Goal: Task Accomplishment & Management: Manage account settings

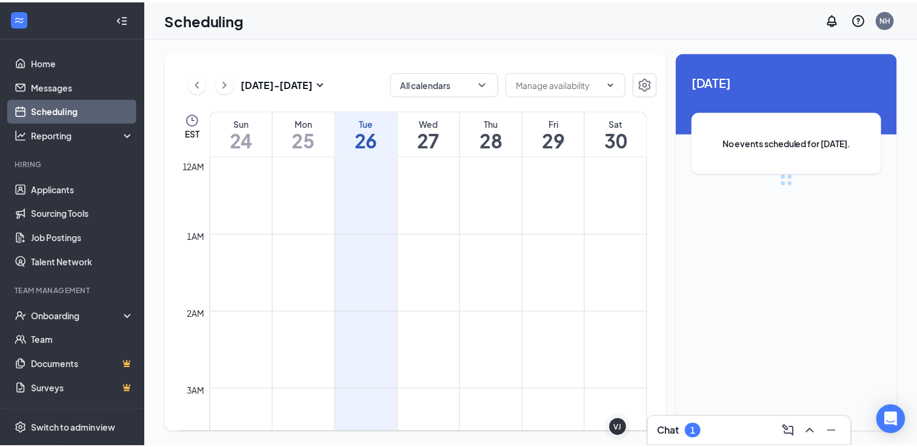
scroll to position [596, 0]
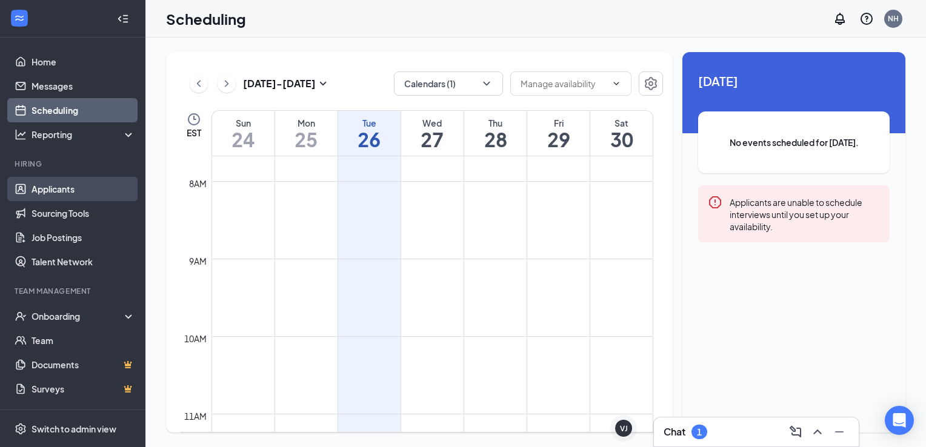
click at [52, 179] on link "Applicants" at bounding box center [84, 189] width 104 height 24
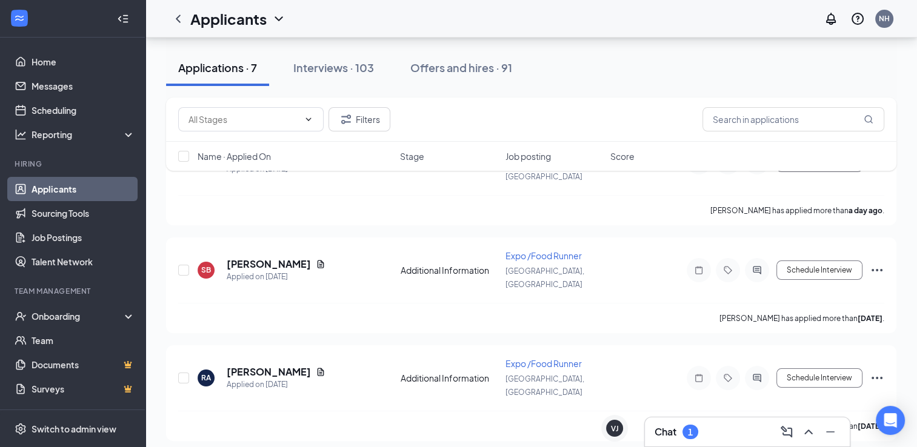
scroll to position [15, 0]
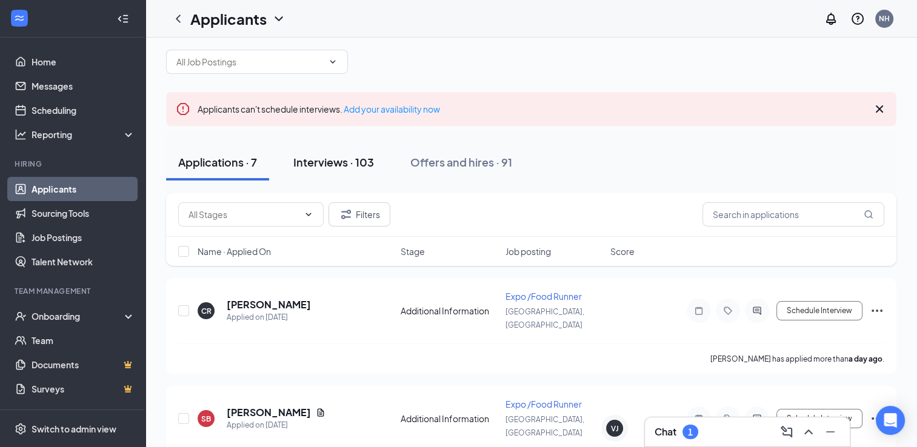
click at [336, 158] on div "Interviews · 103" at bounding box center [333, 162] width 81 height 15
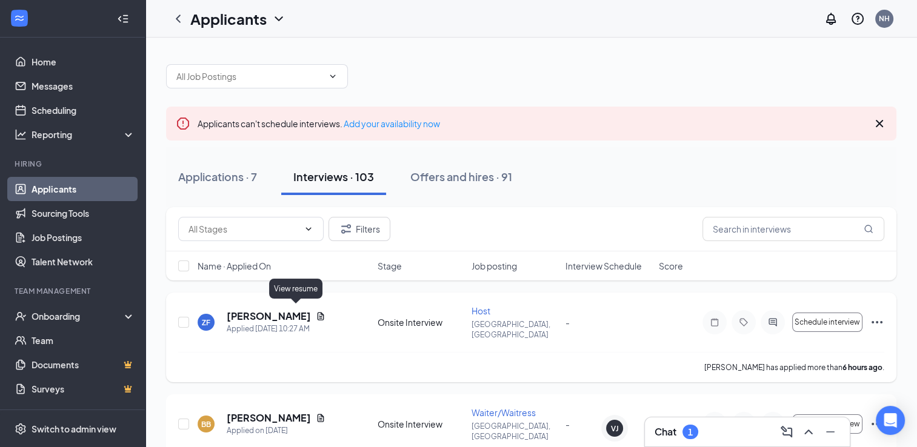
click at [318, 312] on icon "Document" at bounding box center [321, 316] width 7 height 8
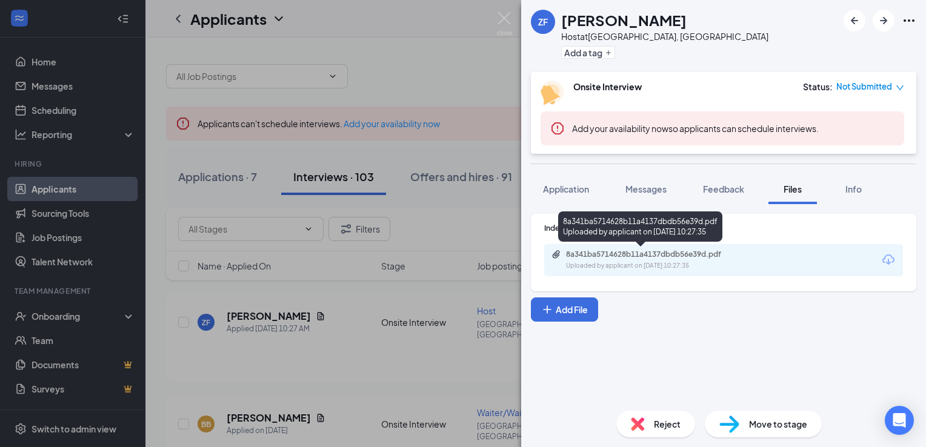
click at [604, 255] on div "8a341ba5714628b11a4137dbdb56e39d.pdf" at bounding box center [651, 255] width 170 height 10
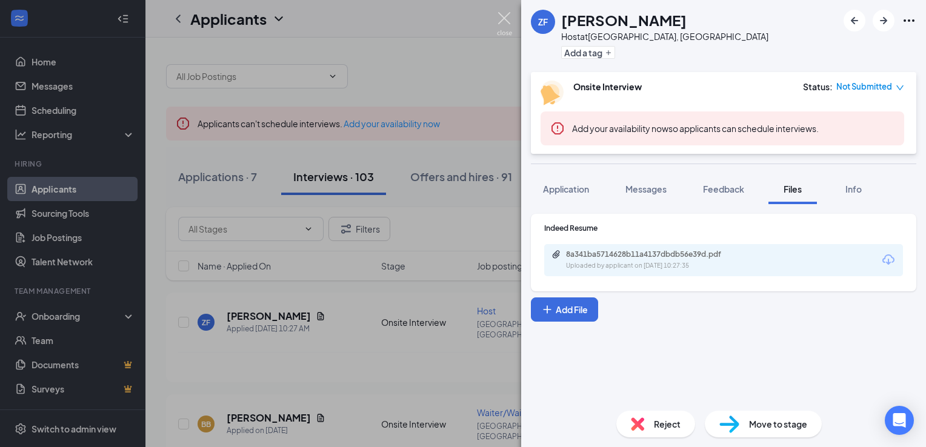
click at [501, 20] on img at bounding box center [504, 24] width 15 height 24
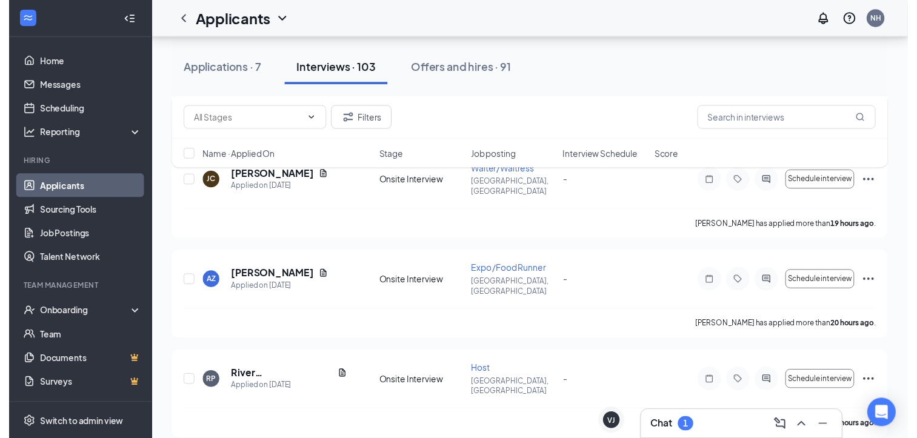
scroll to position [364, 0]
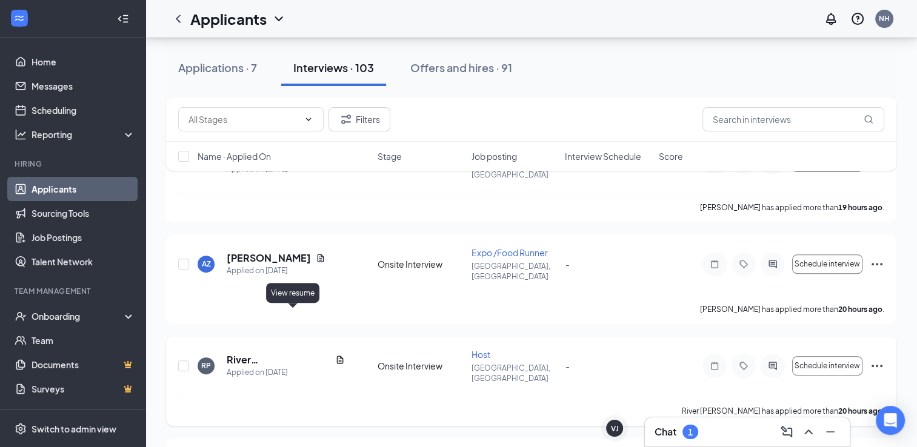
click at [337, 356] on icon "Document" at bounding box center [340, 360] width 7 height 8
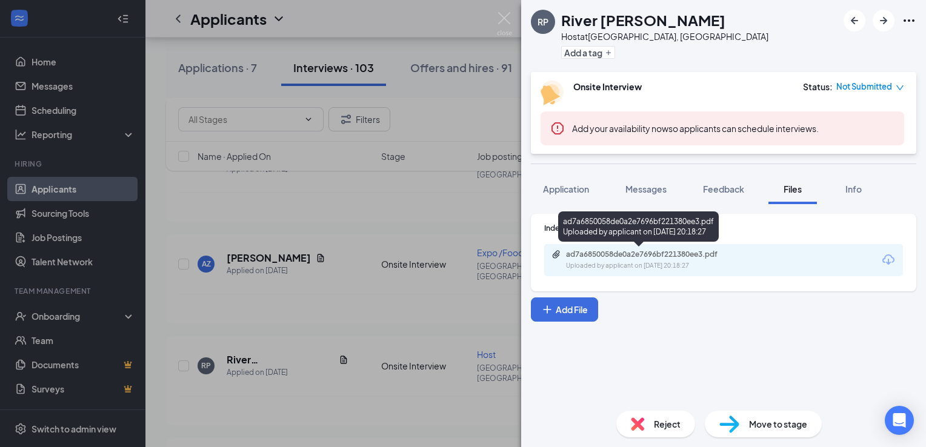
click at [625, 267] on div "Uploaded by applicant on [DATE] 20:18:27" at bounding box center [657, 266] width 182 height 10
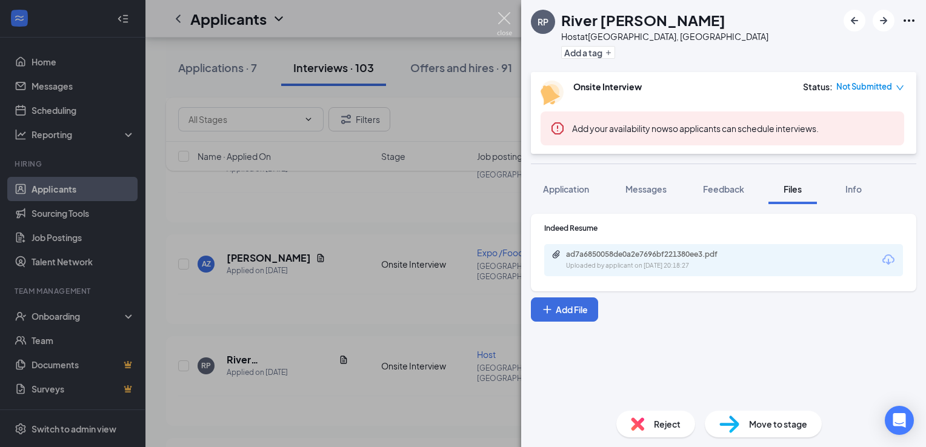
click at [504, 25] on img at bounding box center [504, 24] width 15 height 24
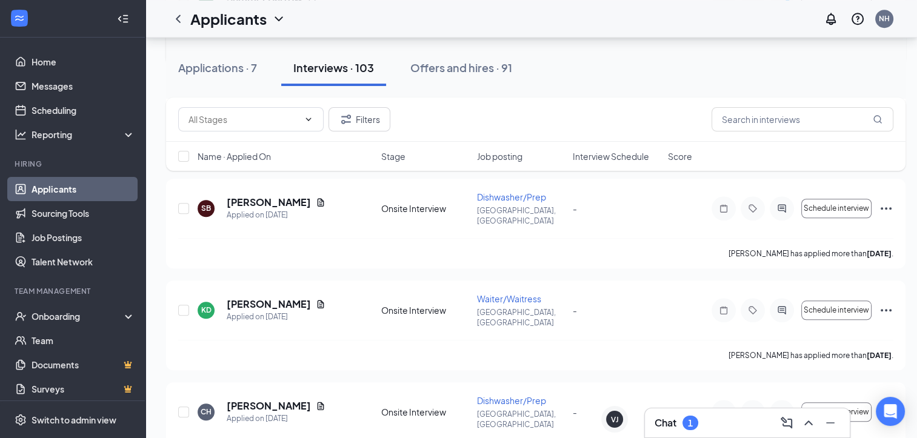
scroll to position [1091, 0]
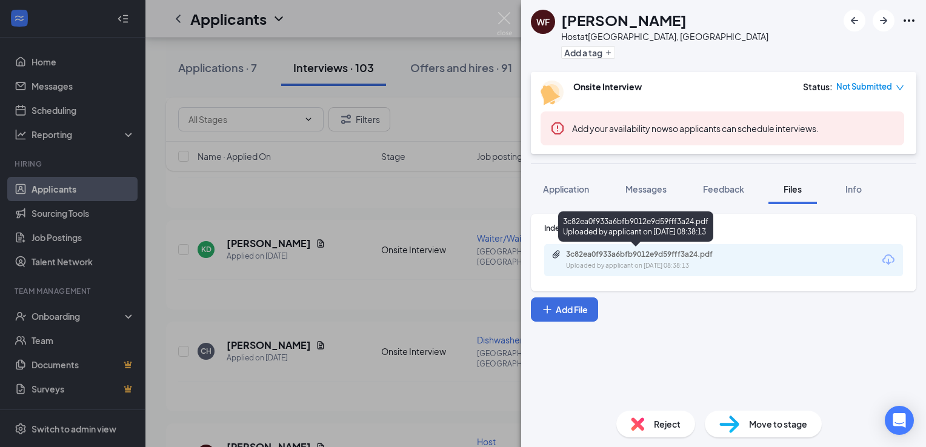
click at [644, 269] on div "Uploaded by applicant on [DATE] 08:38:13" at bounding box center [657, 266] width 182 height 10
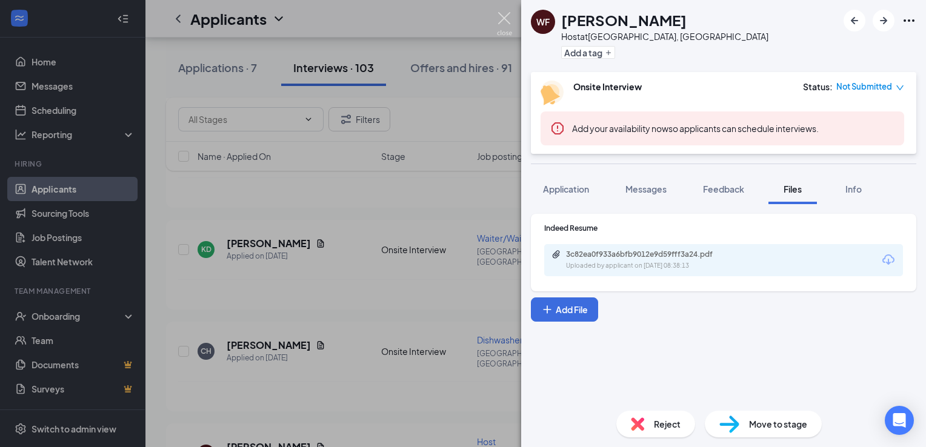
click at [498, 15] on img at bounding box center [504, 24] width 15 height 24
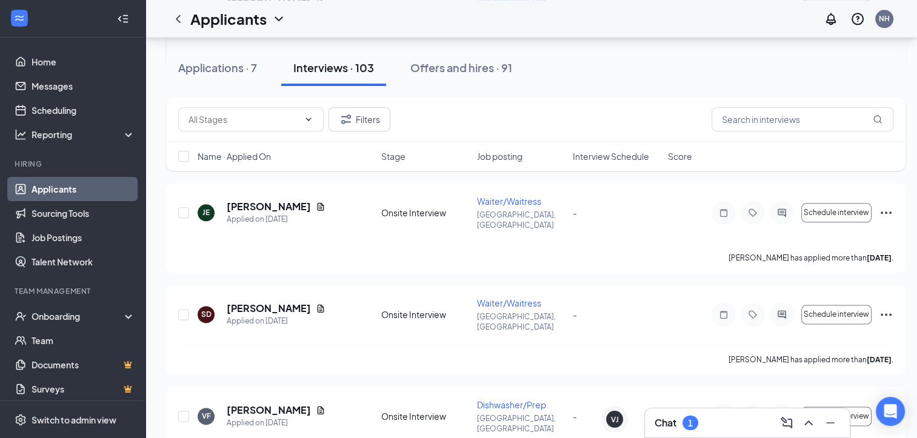
scroll to position [1454, 0]
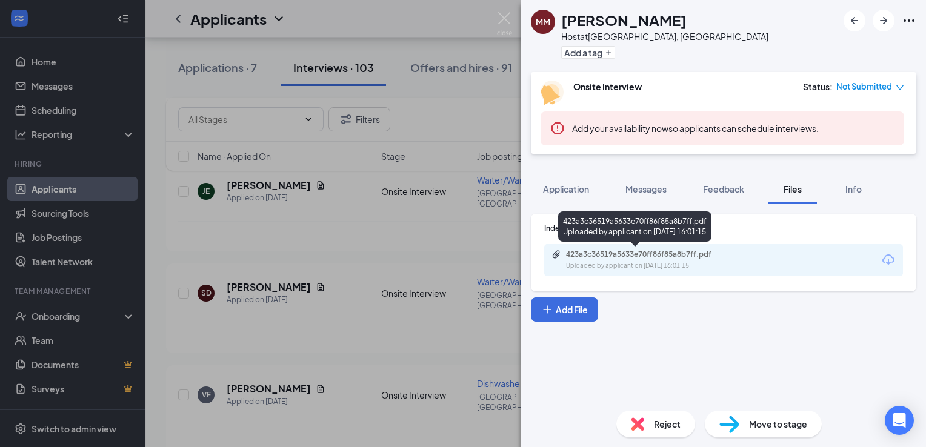
click at [666, 264] on div "Uploaded by applicant on [DATE] 16:01:15" at bounding box center [657, 266] width 182 height 10
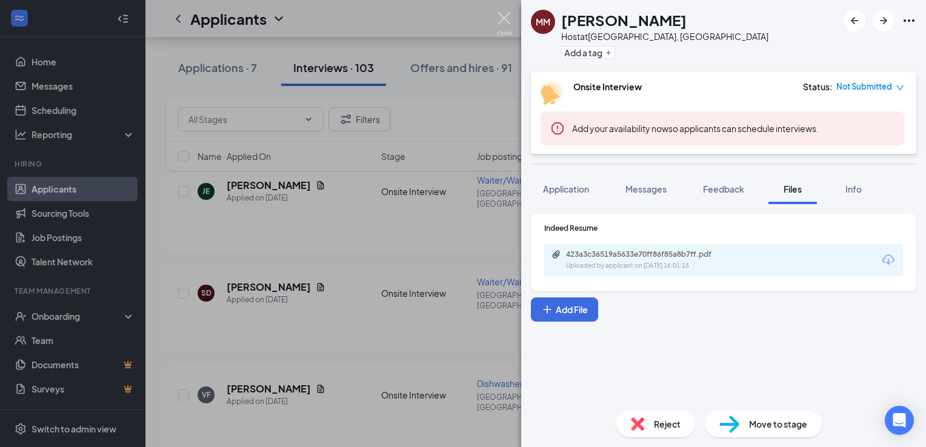
click at [505, 21] on img at bounding box center [504, 24] width 15 height 24
